Goal: Information Seeking & Learning: Learn about a topic

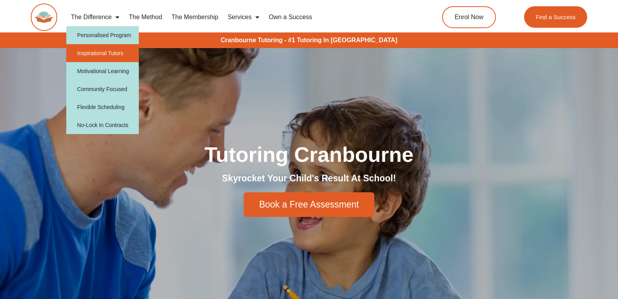
click at [110, 53] on link "Inspirational Tutors" at bounding box center [102, 53] width 73 height 18
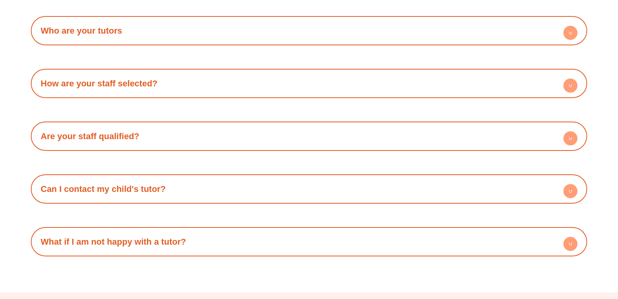
scroll to position [1419, 0]
click at [142, 39] on h4 "Who are your tutors" at bounding box center [309, 30] width 549 height 21
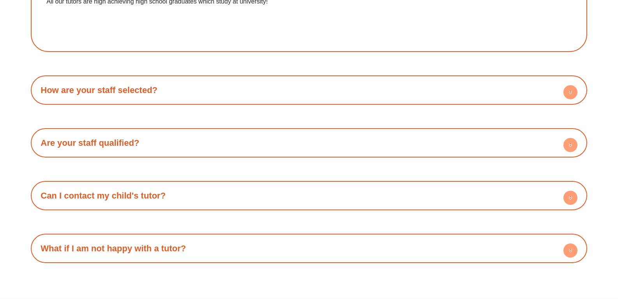
scroll to position [1479, 0]
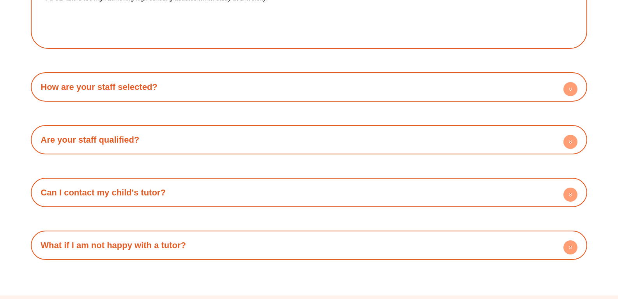
click at [146, 93] on h4 "How are your staff selected?" at bounding box center [309, 86] width 549 height 21
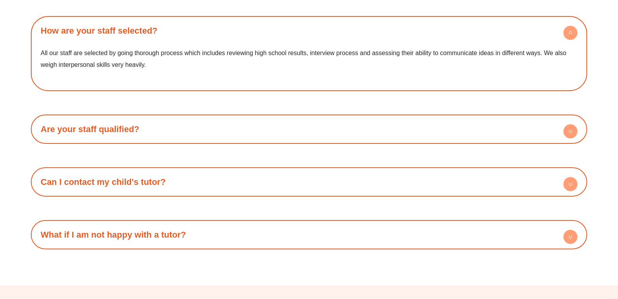
scroll to position [1535, 0]
click at [140, 123] on h4 "Are your staff qualified?" at bounding box center [309, 128] width 549 height 21
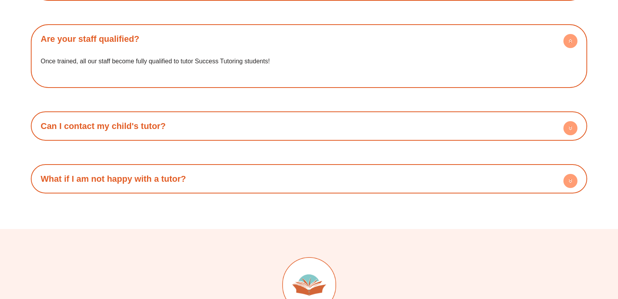
scroll to position [1626, 0]
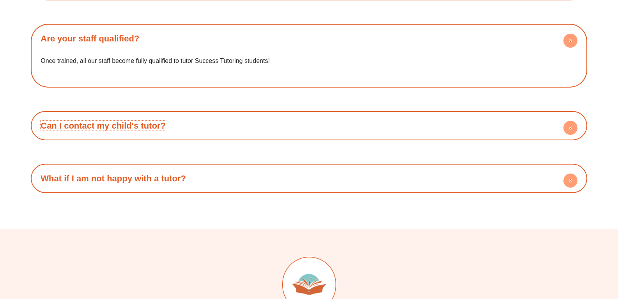
click at [140, 124] on link "Can I contact my child's tutor?" at bounding box center [103, 126] width 125 height 10
